Goal: Information Seeking & Learning: Learn about a topic

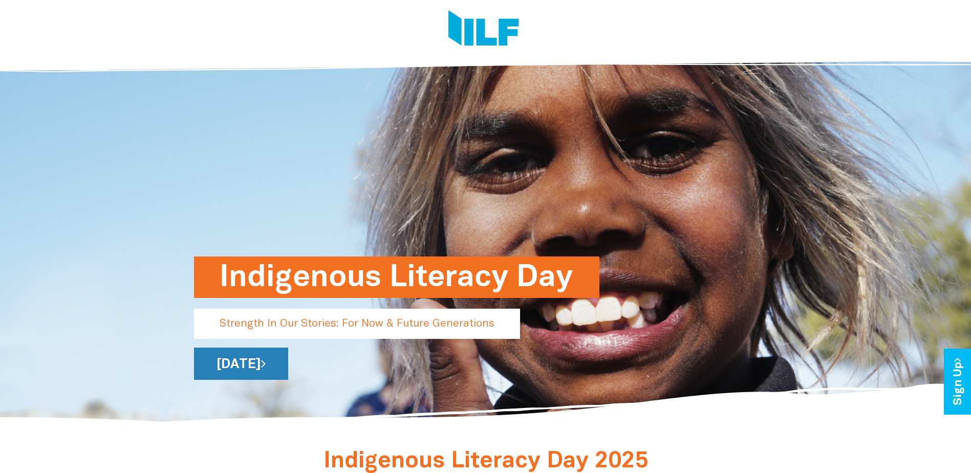
click at [288, 367] on link "[DATE]" at bounding box center [241, 364] width 94 height 32
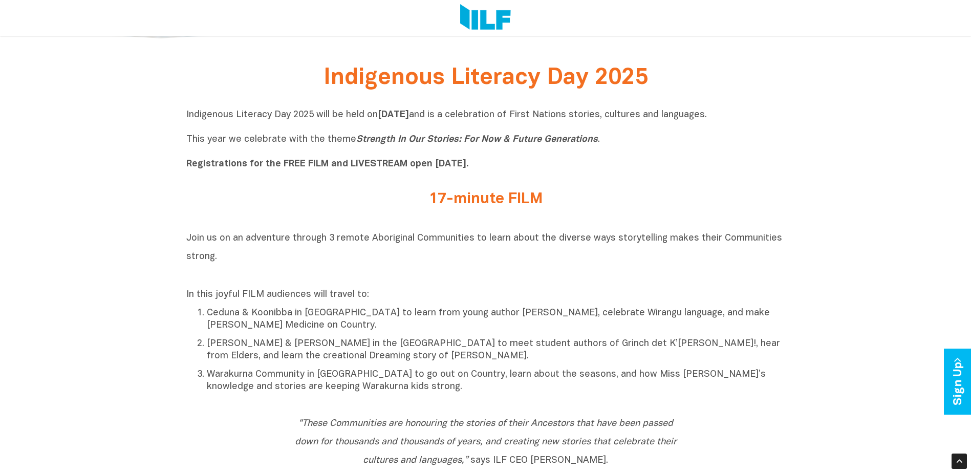
scroll to position [410, 0]
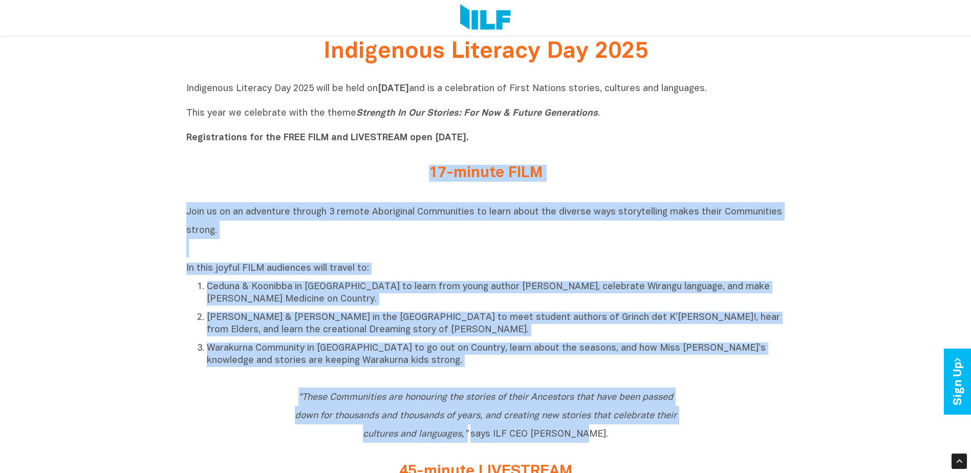
drag, startPoint x: 412, startPoint y: 175, endPoint x: 598, endPoint y: 435, distance: 319.7
copy div "17-minute FILM Join us on an adventure through 3 remote Aboriginal Communities …"
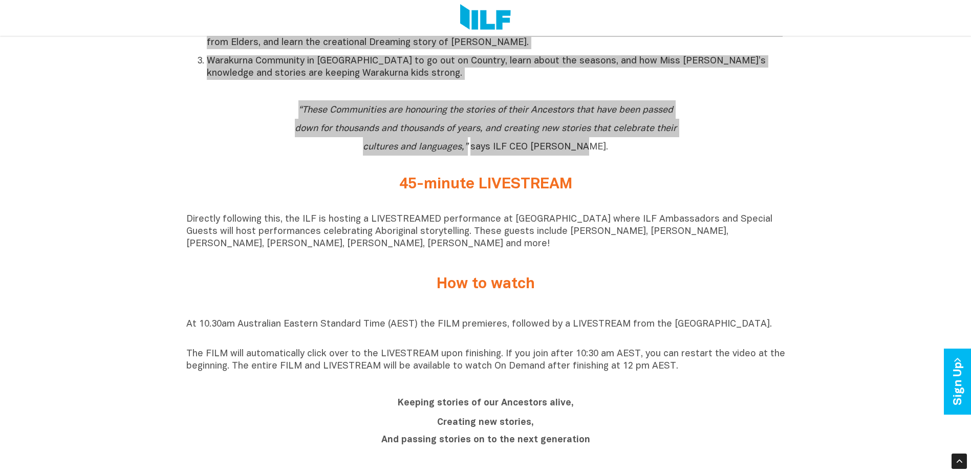
scroll to position [717, 0]
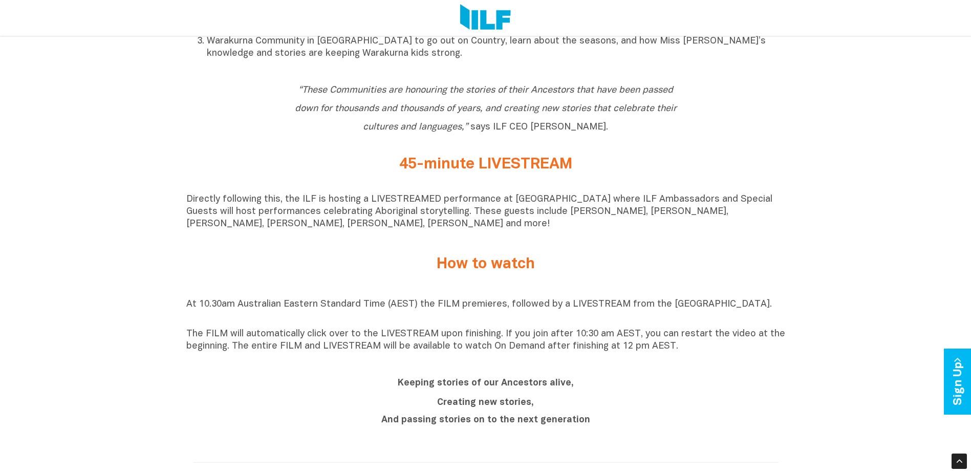
click at [392, 167] on h2 "45-minute LIVESTREAM" at bounding box center [486, 164] width 384 height 17
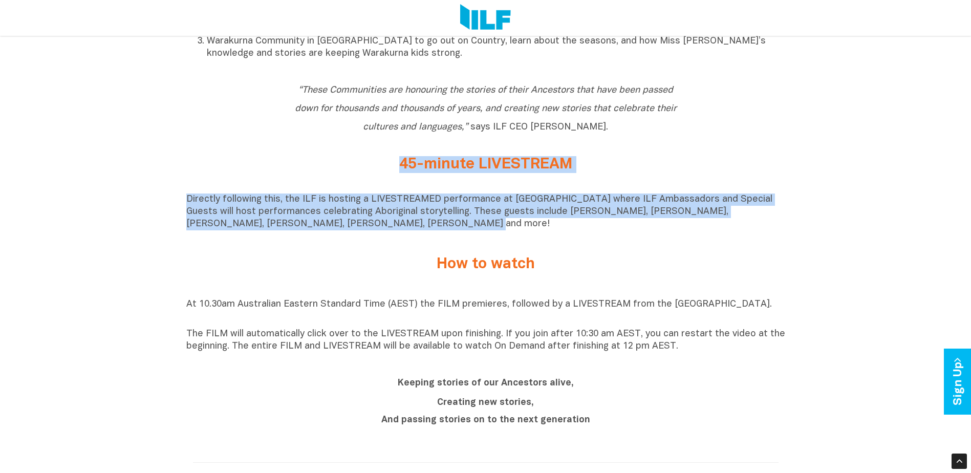
drag, startPoint x: 399, startPoint y: 167, endPoint x: 479, endPoint y: 237, distance: 106.0
click at [479, 237] on div "Indigenous Literacy Day 2025 Indigenous Literacy Day 2025 will be held [DATE][D…" at bounding box center [485, 345] width 971 height 1233
copy div "45-minute LIVESTREAM Directly following this, the ILF is hosting a LIVESTREAMED…"
drag, startPoint x: 185, startPoint y: 336, endPoint x: 680, endPoint y: 350, distance: 495.3
click at [680, 350] on div "Indigenous Literacy Day 2025 Indigenous Literacy Day 2025 will be held [DATE][D…" at bounding box center [485, 345] width 971 height 1233
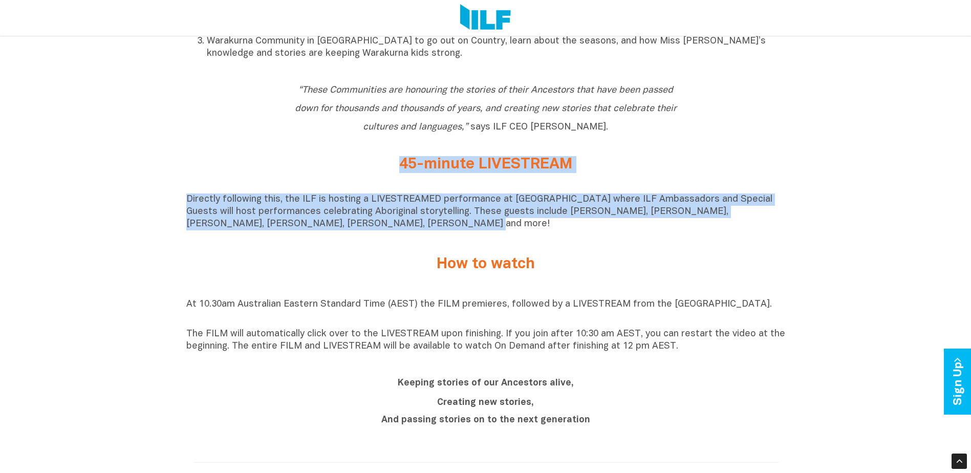
copy p "The FILM will automatically click over to the LIVESTREAM upon finishing. If you…"
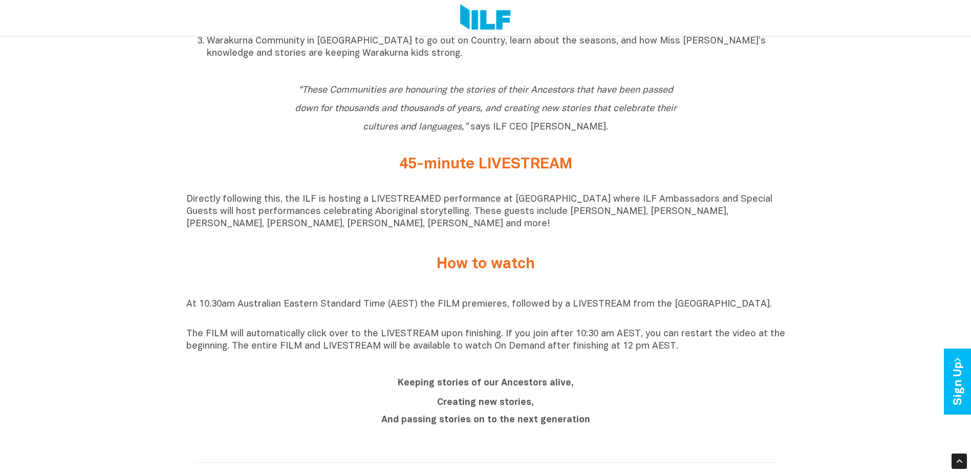
click at [396, 389] on h2 "Keeping stories of our Ancestors alive," at bounding box center [486, 382] width 384 height 18
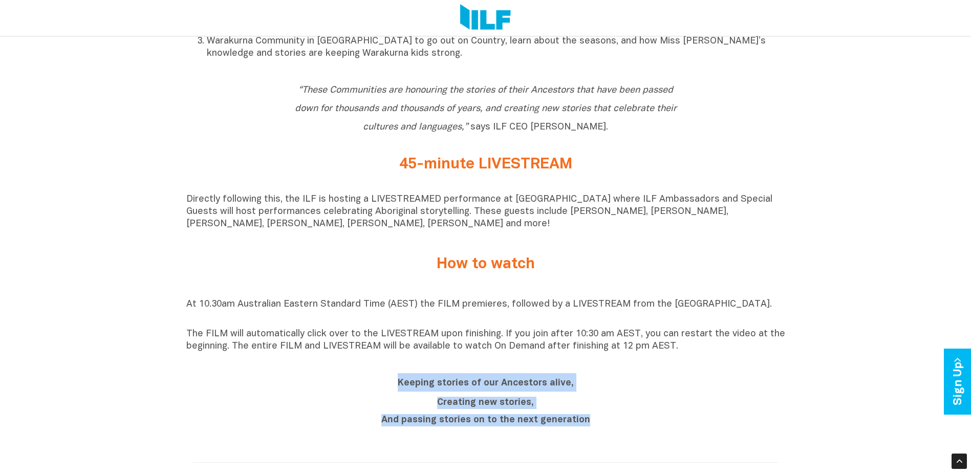
drag, startPoint x: 396, startPoint y: 388, endPoint x: 597, endPoint y: 441, distance: 207.5
click at [597, 439] on div "Keeping stories of our Ancestors alive, Creating new stories, And passing stori…" at bounding box center [485, 403] width 599 height 74
copy div "Keeping stories of our Ancestors alive, Creating new stories, And passing stori…"
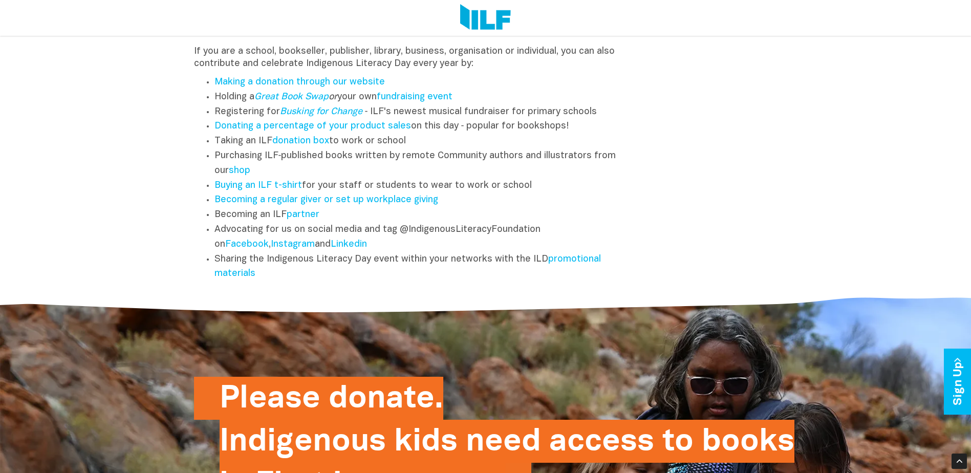
scroll to position [1383, 0]
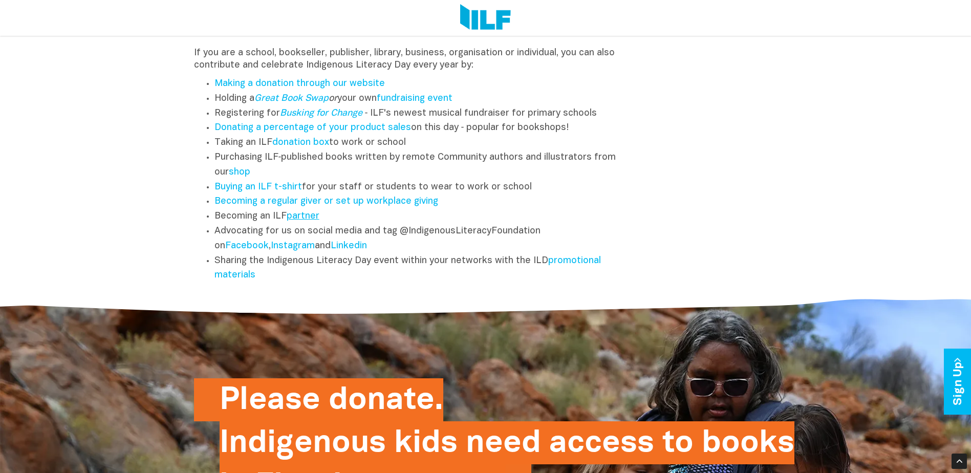
click at [313, 221] on link "partner" at bounding box center [303, 216] width 33 height 9
